Goal: Task Accomplishment & Management: Use online tool/utility

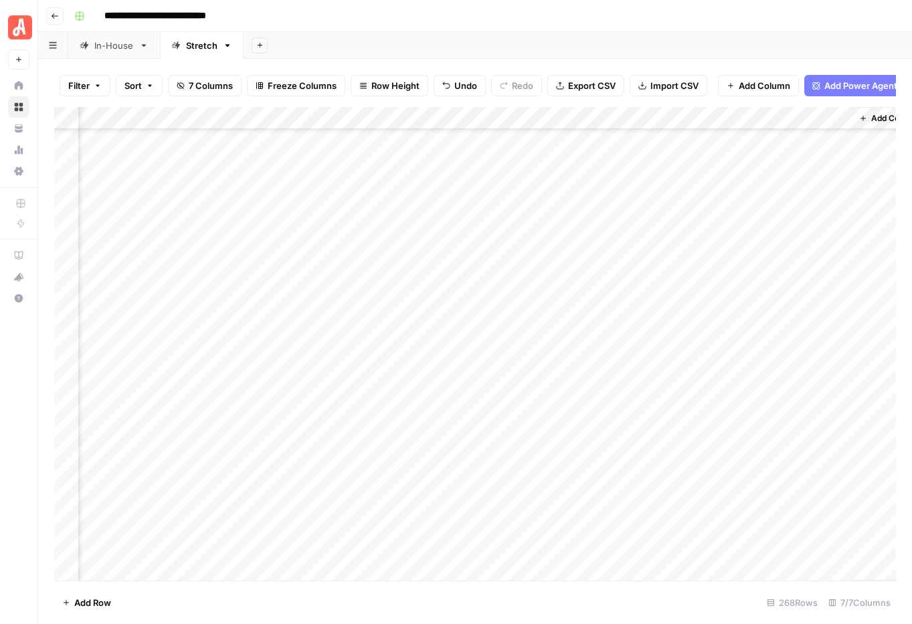
scroll to position [5266, 195]
click at [573, 403] on div "Add Column" at bounding box center [475, 344] width 842 height 474
click at [853, 404] on div "Add Column" at bounding box center [475, 344] width 842 height 474
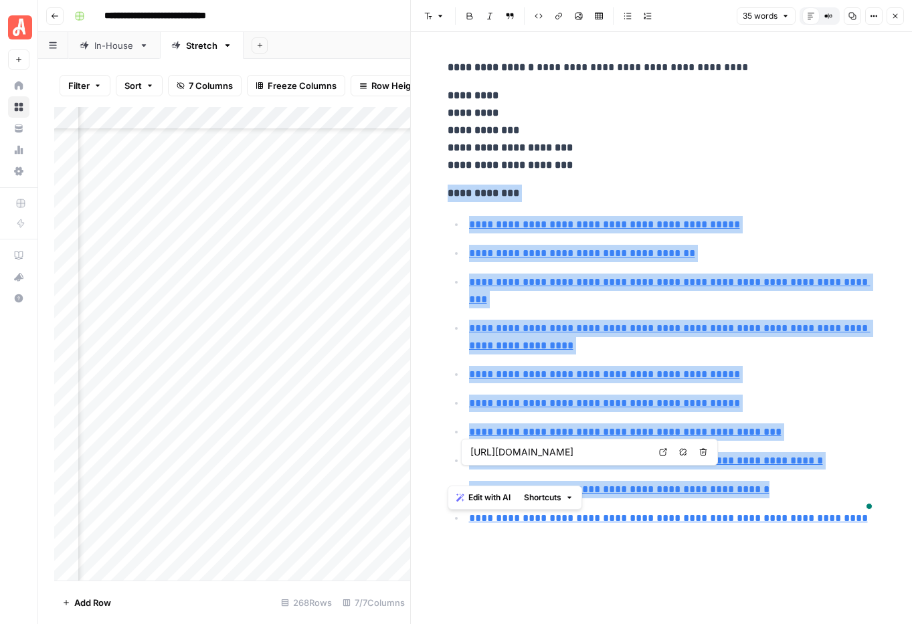
type input "[URL][DOMAIN_NAME]"
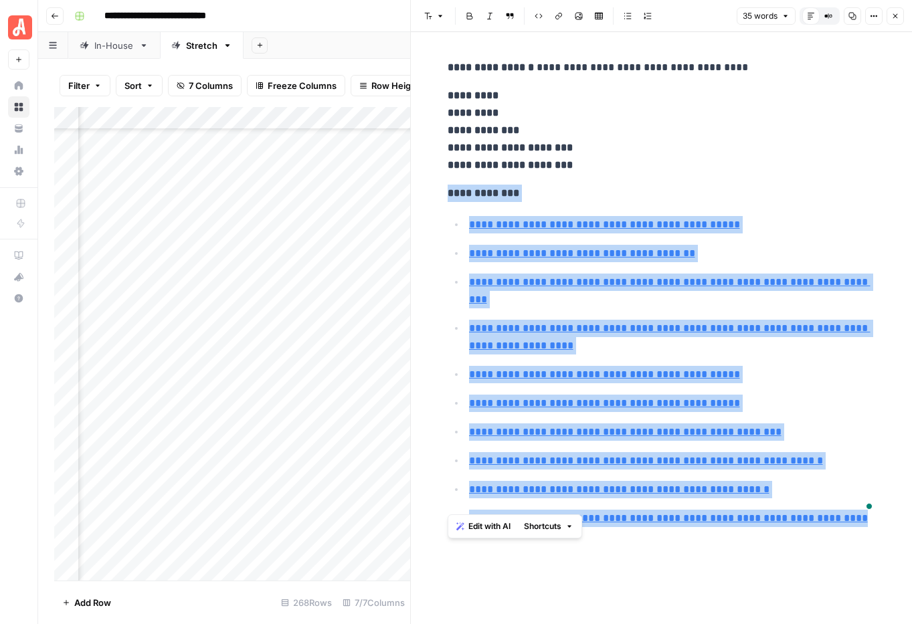
drag, startPoint x: 442, startPoint y: 195, endPoint x: 874, endPoint y: 513, distance: 535.7
click at [874, 513] on div "**********" at bounding box center [662, 296] width 444 height 485
copy div "**********"
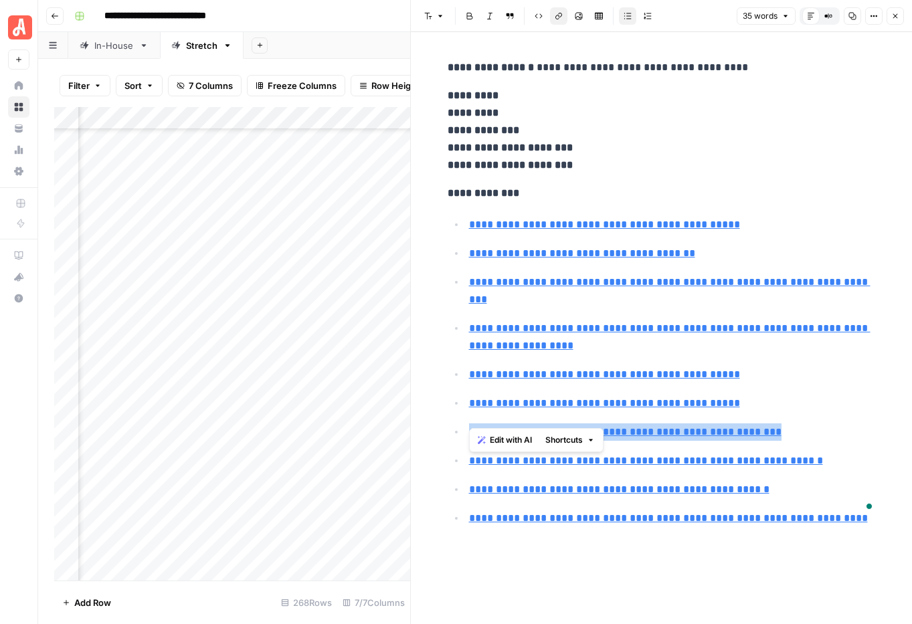
click at [893, 15] on icon "button" at bounding box center [895, 16] width 8 height 8
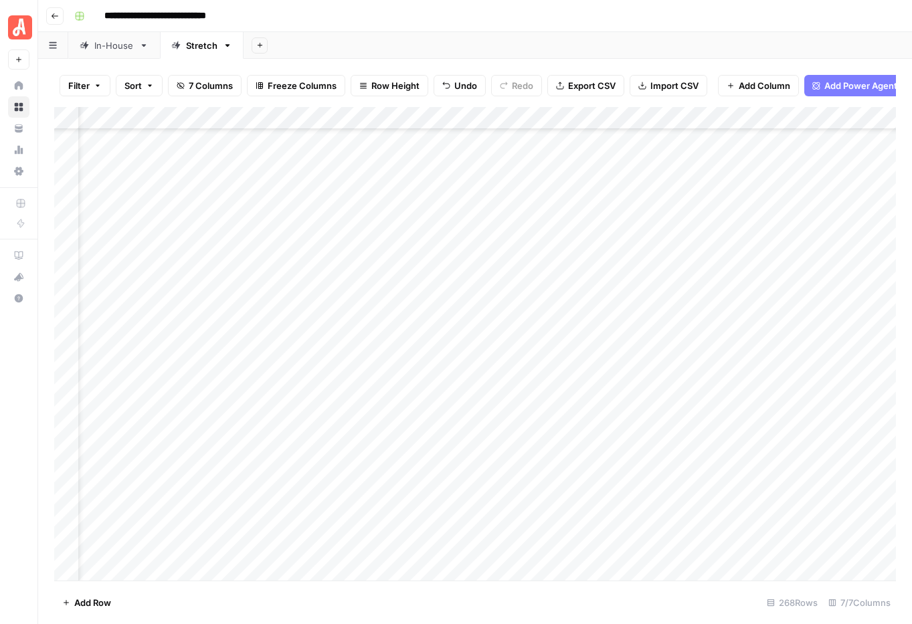
scroll to position [5347, 51]
click at [381, 390] on div "Add Column" at bounding box center [475, 344] width 842 height 474
click at [373, 392] on div "Add Column" at bounding box center [475, 344] width 842 height 474
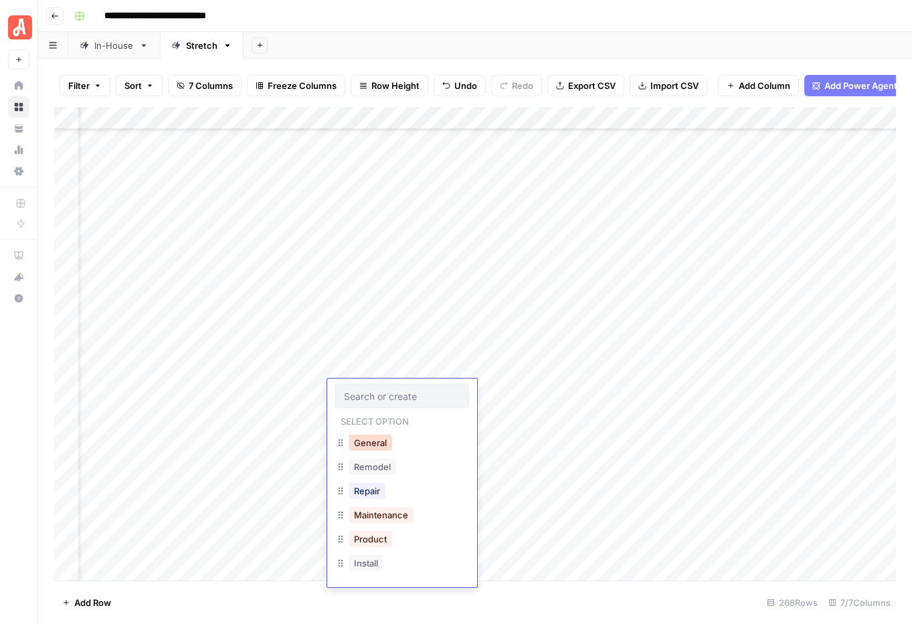
click at [369, 446] on button "General" at bounding box center [371, 443] width 44 height 16
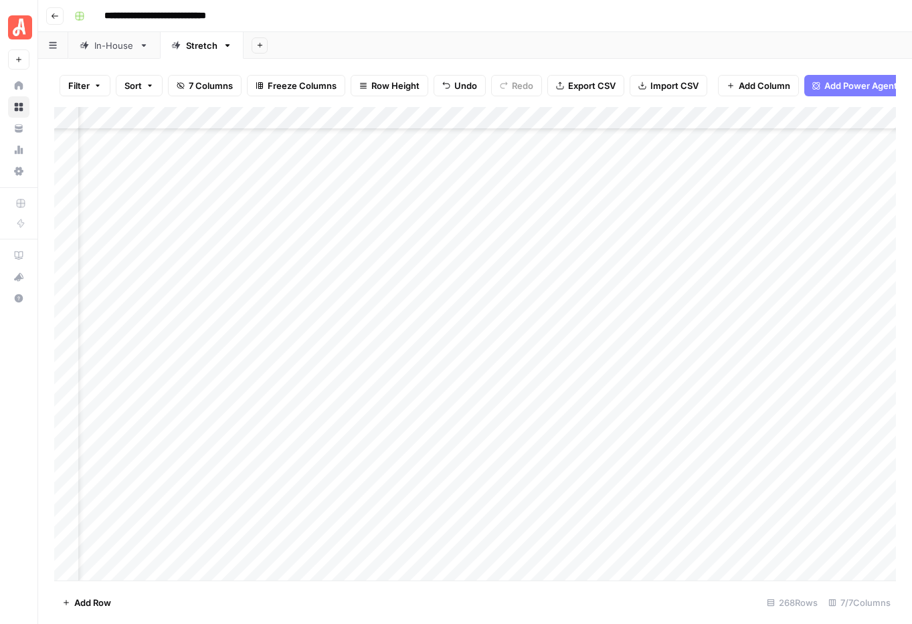
click at [525, 387] on div "Add Column" at bounding box center [475, 344] width 842 height 474
click at [381, 415] on div "Add Column" at bounding box center [475, 344] width 842 height 474
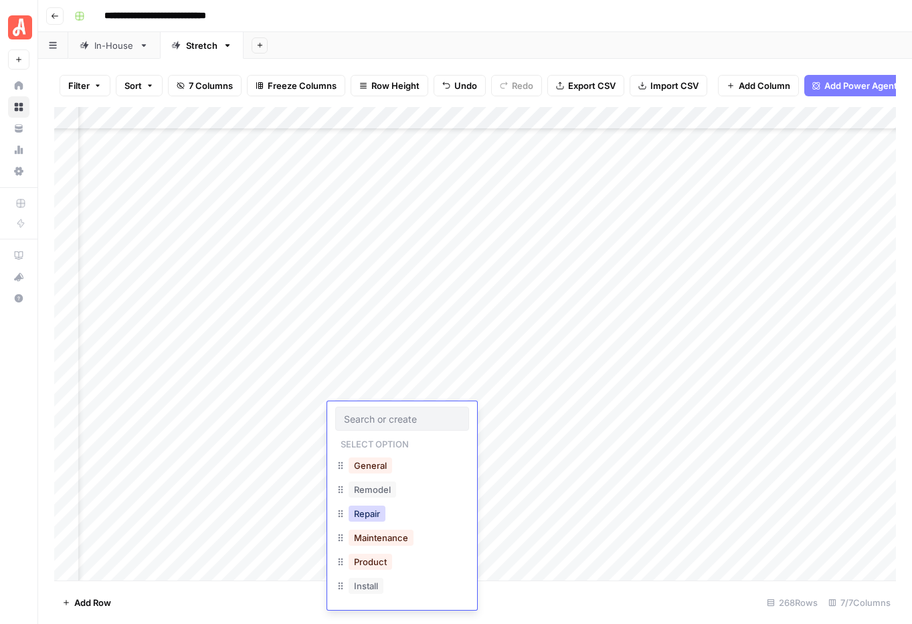
click at [377, 513] on button "Repair" at bounding box center [367, 514] width 37 height 16
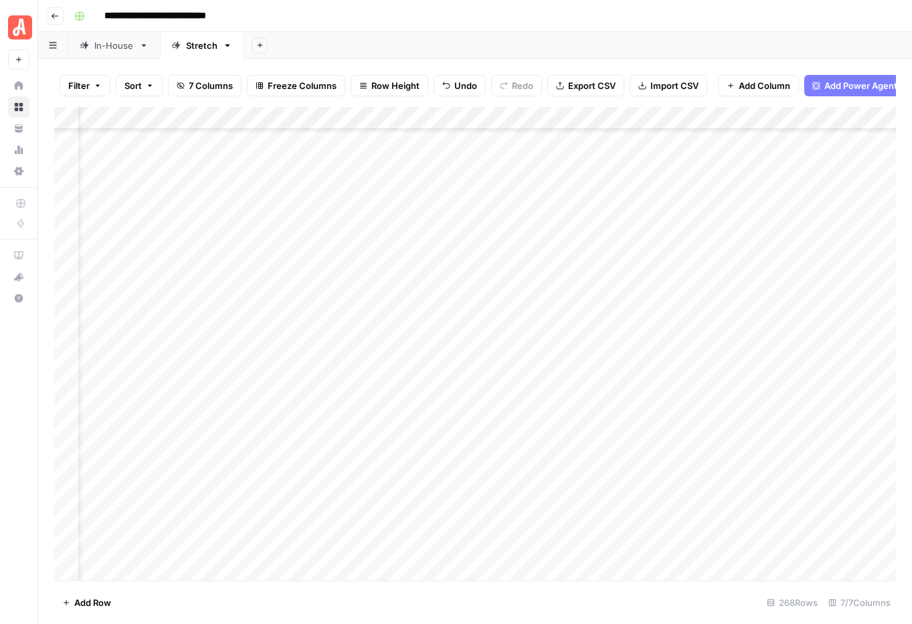
click at [527, 412] on div "Add Column" at bounding box center [475, 344] width 842 height 474
click at [519, 391] on div "Add Column" at bounding box center [475, 344] width 842 height 474
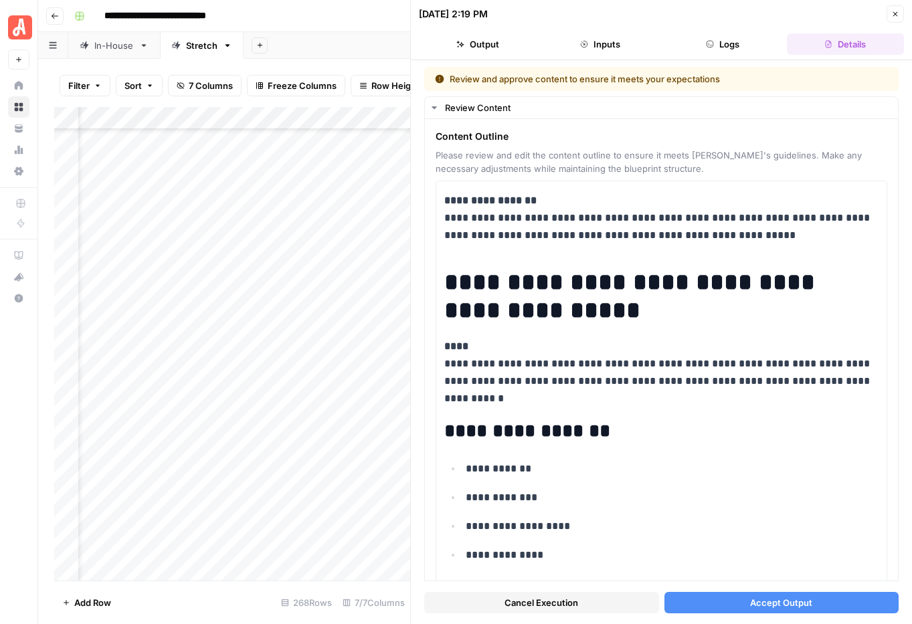
click at [781, 602] on span "Accept Output" at bounding box center [781, 602] width 62 height 13
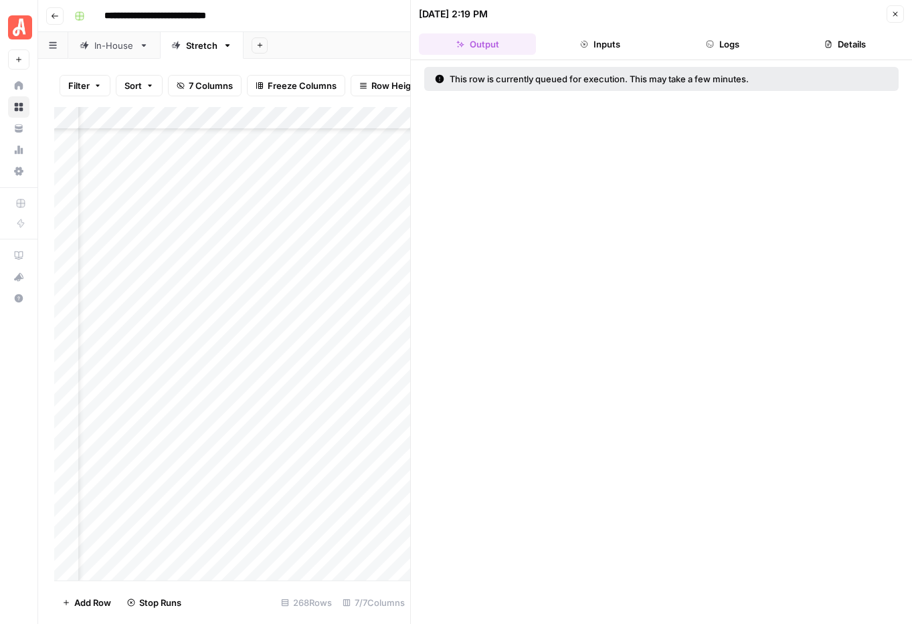
click at [896, 16] on icon "button" at bounding box center [895, 14] width 8 height 8
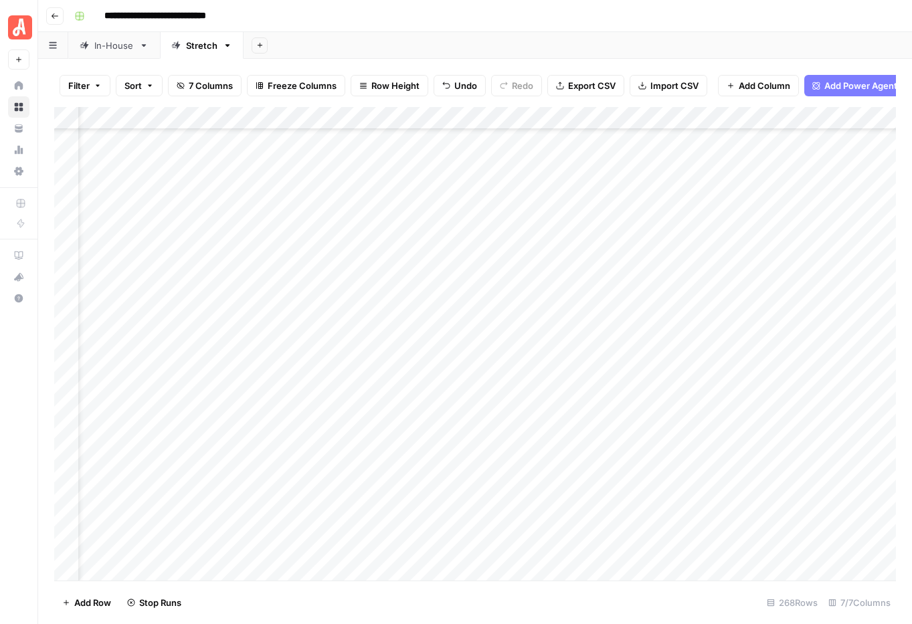
click at [524, 412] on div "Add Column" at bounding box center [475, 344] width 842 height 474
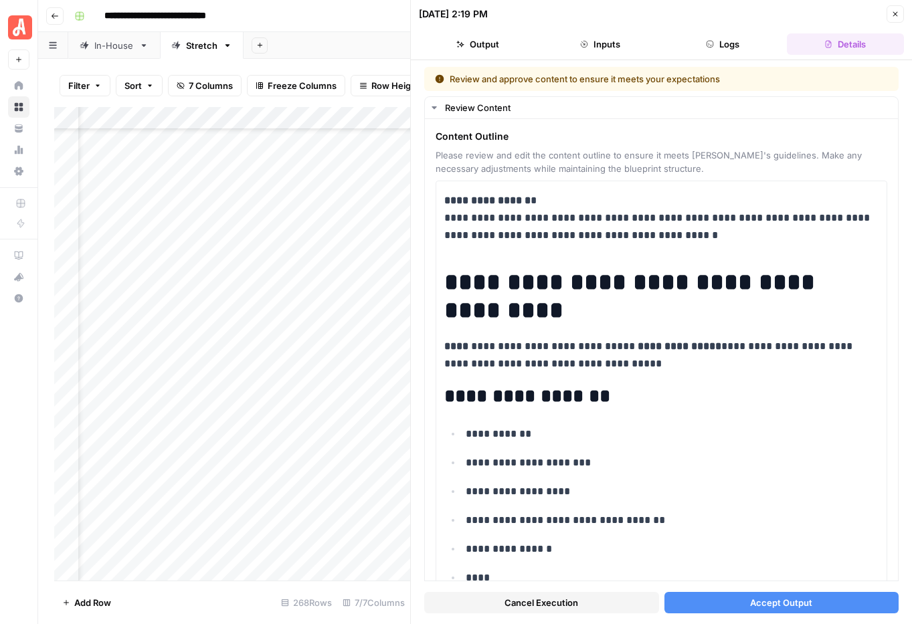
click at [790, 599] on span "Accept Output" at bounding box center [781, 602] width 62 height 13
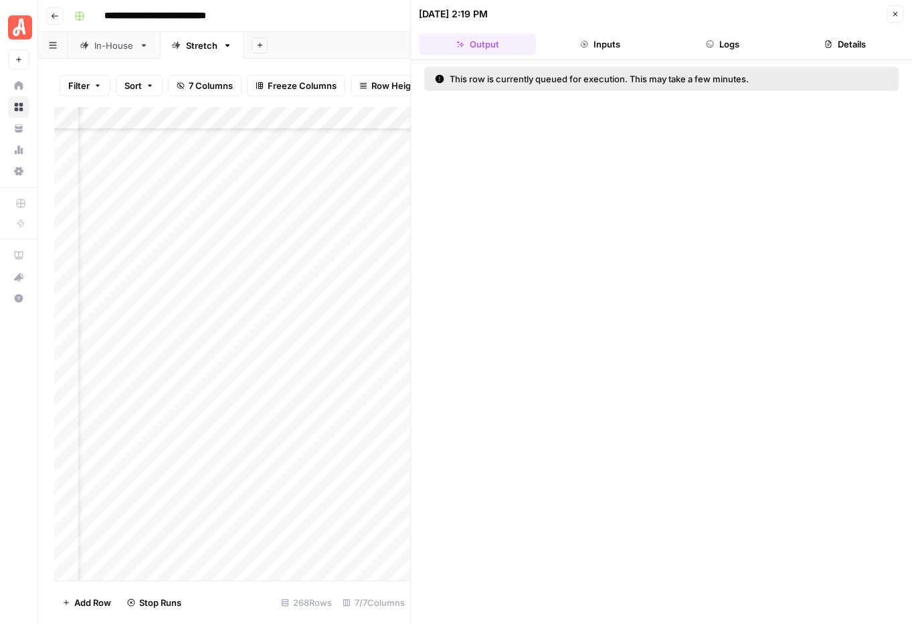
click at [891, 19] on button "Close" at bounding box center [895, 13] width 17 height 17
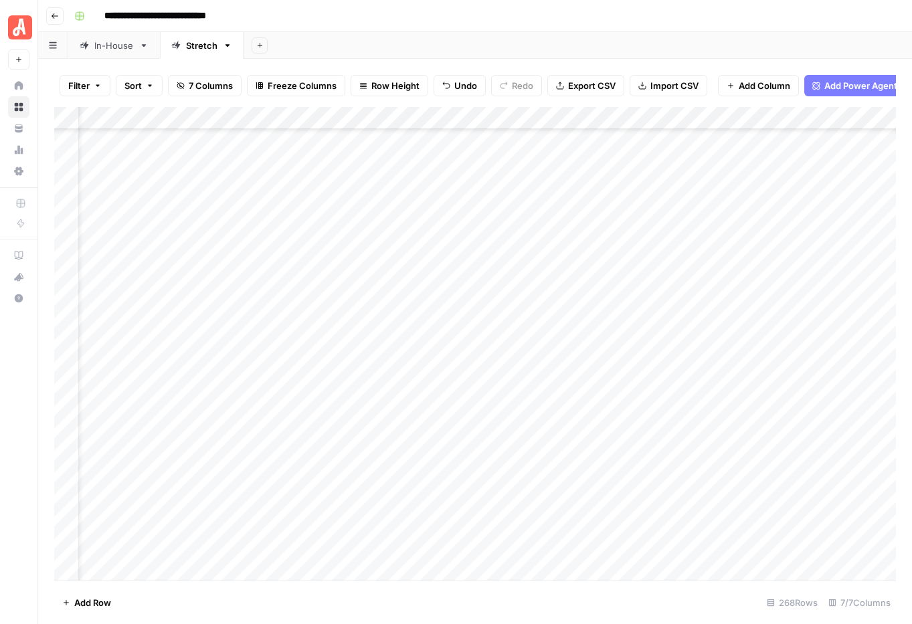
click at [523, 388] on div "Add Column" at bounding box center [475, 344] width 842 height 474
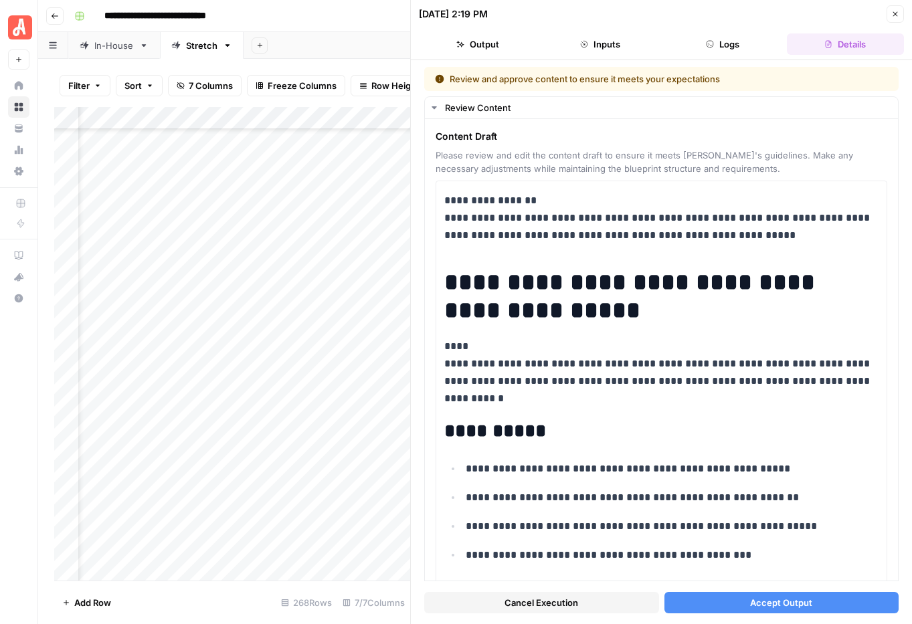
click at [808, 606] on span "Accept Output" at bounding box center [781, 602] width 62 height 13
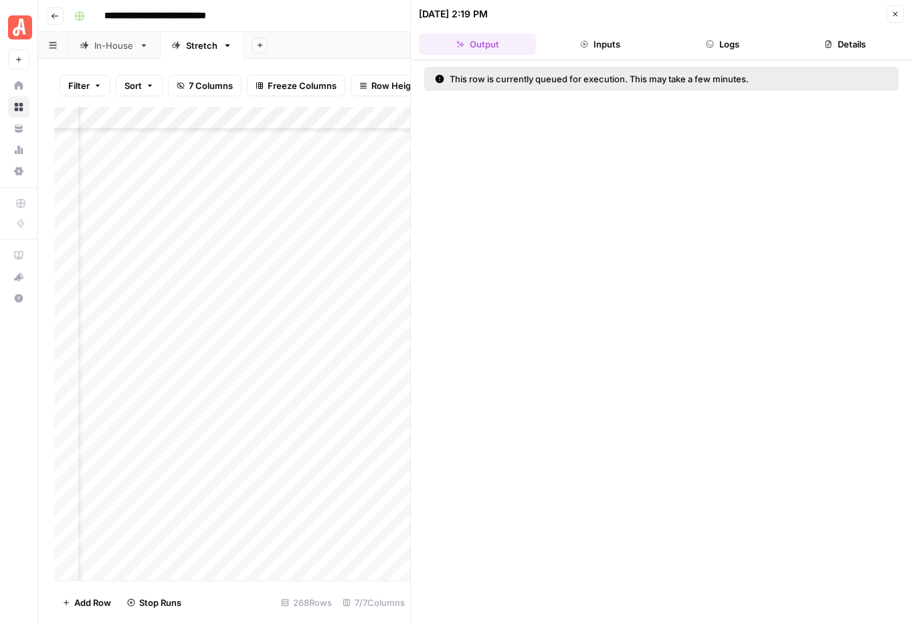
click at [897, 12] on icon "button" at bounding box center [895, 14] width 5 height 5
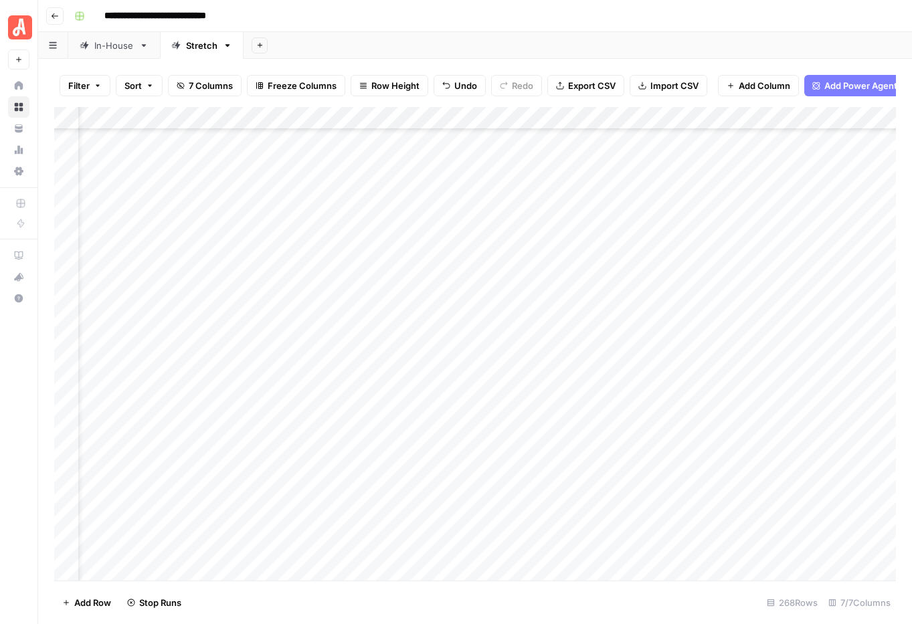
click at [510, 412] on div "Add Column" at bounding box center [475, 344] width 842 height 474
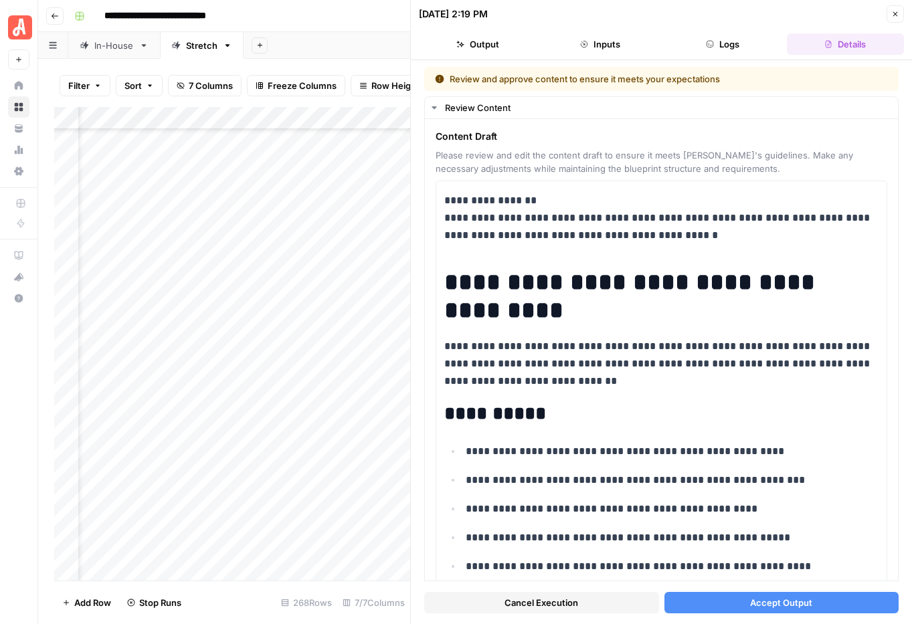
drag, startPoint x: 792, startPoint y: 598, endPoint x: 786, endPoint y: 595, distance: 6.9
click at [792, 598] on span "Accept Output" at bounding box center [781, 602] width 62 height 13
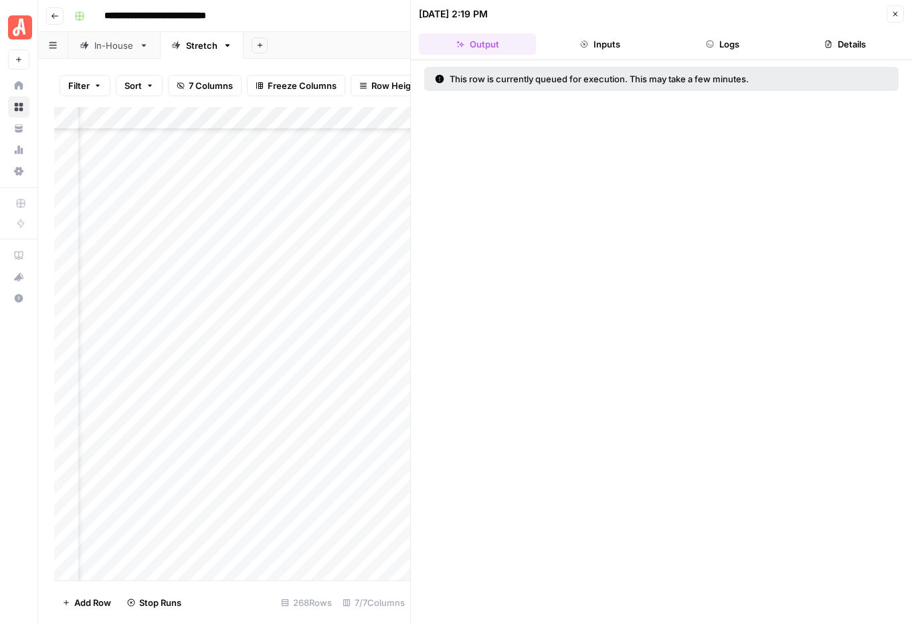
click at [899, 19] on button "Close" at bounding box center [895, 13] width 17 height 17
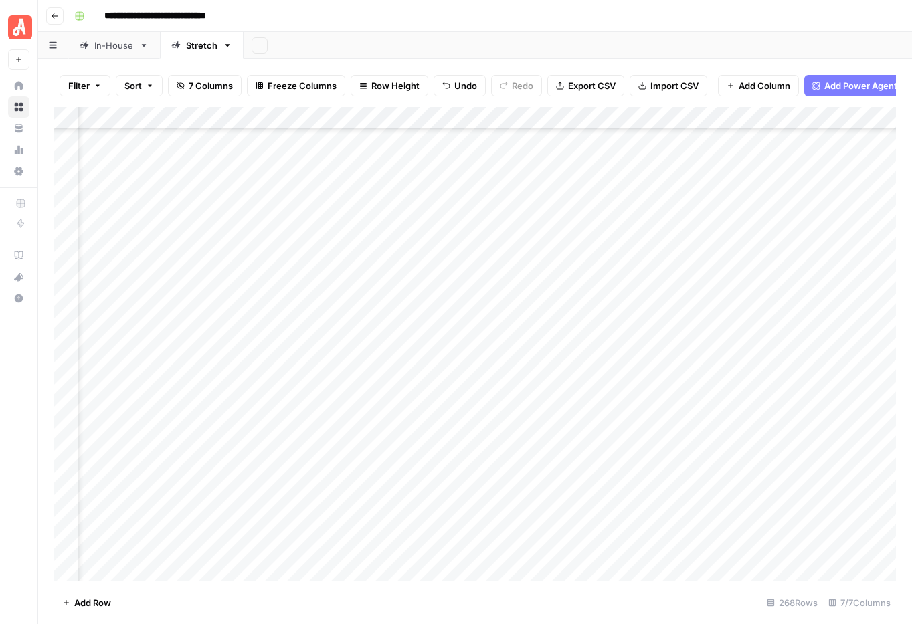
click at [809, 389] on div "Add Column" at bounding box center [475, 344] width 842 height 474
click at [808, 412] on div "Add Column" at bounding box center [475, 344] width 842 height 474
